Goal: Transaction & Acquisition: Purchase product/service

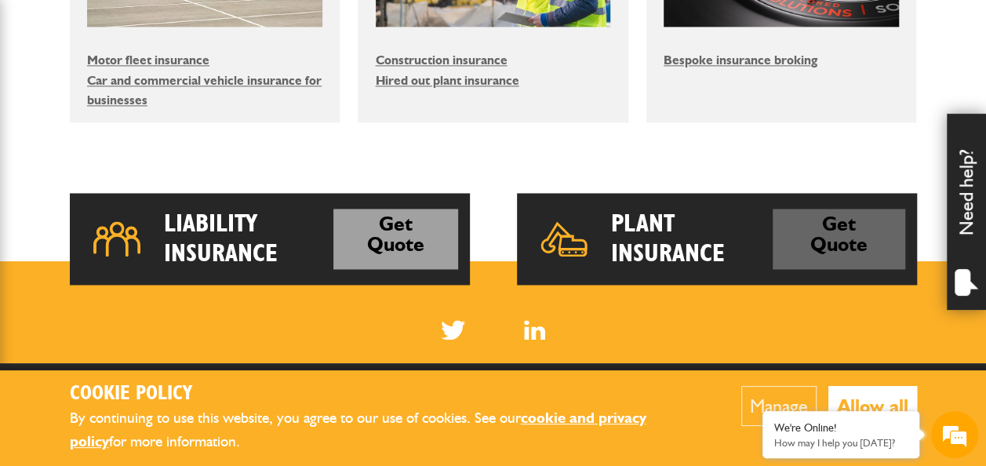
click at [785, 248] on link "Get Quote" at bounding box center [839, 239] width 133 height 60
